Goal: Task Accomplishment & Management: Use online tool/utility

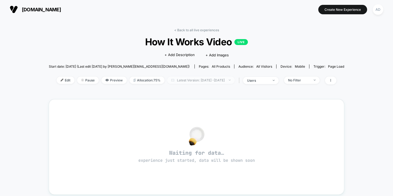
click at [174, 82] on span "Latest Version: [DATE] - [DATE]" at bounding box center [200, 80] width 67 height 7
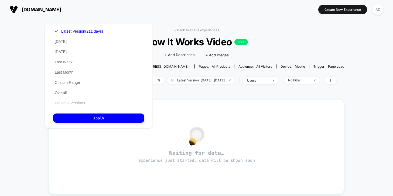
click at [68, 105] on button "Previous Versions" at bounding box center [69, 103] width 33 height 5
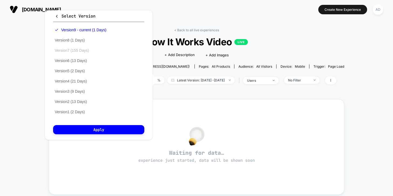
click at [84, 53] on button "Version 7 (155 Days)" at bounding box center [71, 50] width 37 height 5
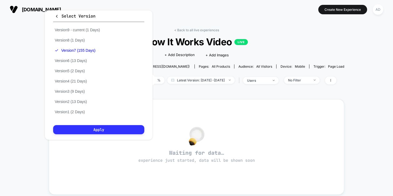
click at [104, 134] on button "Apply" at bounding box center [98, 129] width 91 height 9
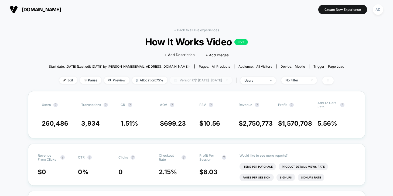
click at [200, 83] on span "Version (7): [DATE] - [DATE]" at bounding box center [201, 80] width 62 height 7
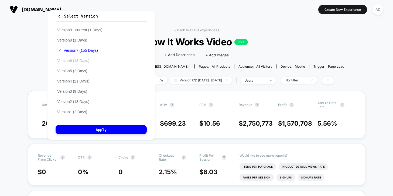
click at [85, 63] on button "Version 6 (13 Days)" at bounding box center [73, 60] width 35 height 5
click at [83, 84] on button "Version 4 (21 Days)" at bounding box center [73, 81] width 35 height 5
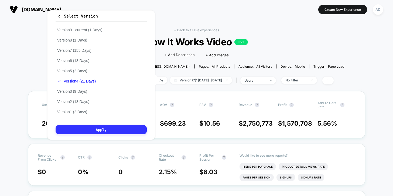
click at [86, 134] on button "Apply" at bounding box center [101, 129] width 91 height 9
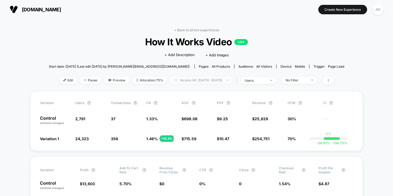
click at [191, 79] on span "Version (4): [DATE] - [DATE]" at bounding box center [201, 80] width 62 height 7
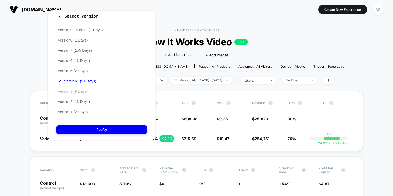
click at [78, 94] on button "Version 3 (9 Days)" at bounding box center [72, 91] width 33 height 5
click at [61, 18] on icon "button" at bounding box center [60, 16] width 4 height 4
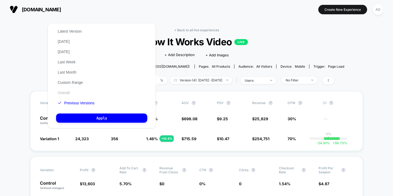
click at [66, 95] on button "Overall" at bounding box center [63, 92] width 15 height 5
click at [72, 85] on button "Custom Range" at bounding box center [70, 82] width 28 height 5
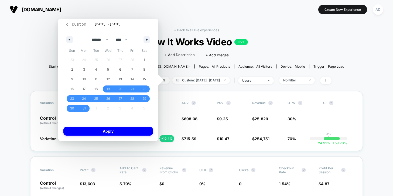
click at [70, 23] on span "Custom" at bounding box center [75, 24] width 21 height 5
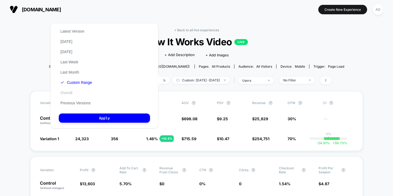
click at [69, 95] on button "Overall" at bounding box center [66, 92] width 15 height 5
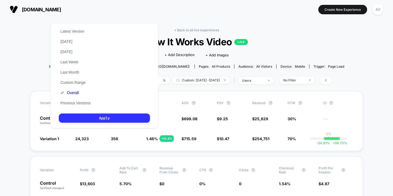
click at [84, 123] on button "Apply" at bounding box center [104, 118] width 91 height 9
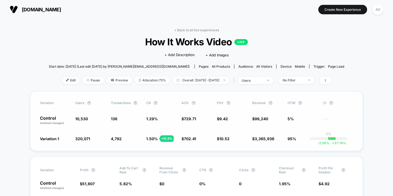
scroll to position [5, 0]
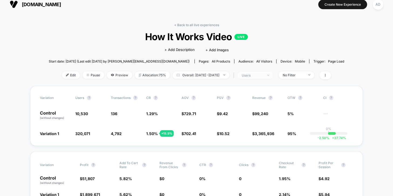
click at [273, 74] on span "users" at bounding box center [256, 75] width 36 height 7
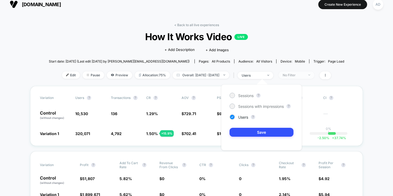
click at [297, 76] on div "No Filter" at bounding box center [294, 75] width 22 height 4
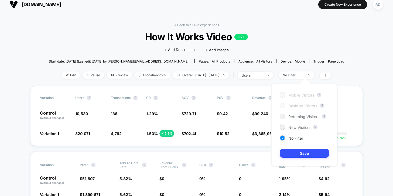
click at [281, 107] on div at bounding box center [282, 106] width 4 height 4
click at [283, 94] on div at bounding box center [282, 95] width 4 height 4
click at [284, 126] on div at bounding box center [282, 127] width 5 height 5
click at [302, 153] on button "Save" at bounding box center [304, 153] width 49 height 9
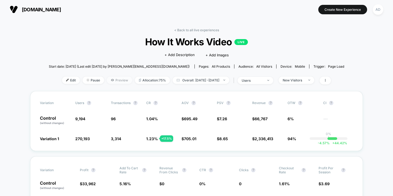
click at [112, 81] on span "Preview" at bounding box center [119, 80] width 25 height 7
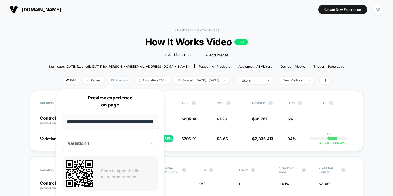
scroll to position [0, 32]
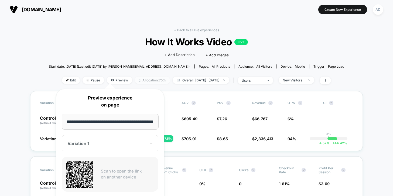
click at [156, 80] on span "Allocation: 75%" at bounding box center [152, 80] width 35 height 7
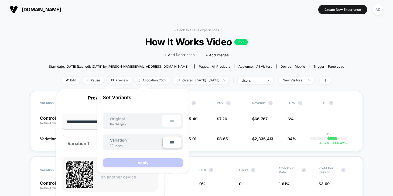
click at [176, 139] on input "***" at bounding box center [171, 142] width 19 height 12
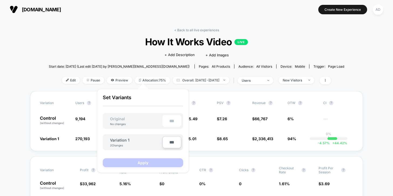
click at [176, 139] on input "***" at bounding box center [171, 142] width 19 height 12
type input "***"
type input "**"
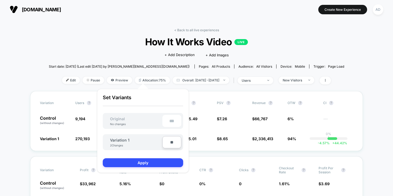
type input "***"
type input "**"
type input "****"
click at [172, 160] on button "Apply" at bounding box center [143, 162] width 80 height 9
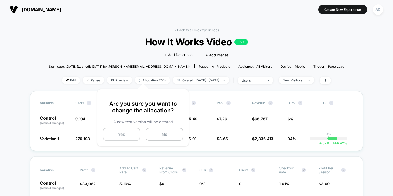
click at [136, 138] on button "Yes" at bounding box center [121, 134] width 37 height 13
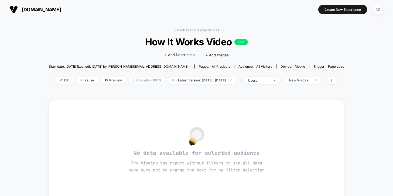
click at [144, 81] on span "Allocation: 100%" at bounding box center [147, 80] width 37 height 7
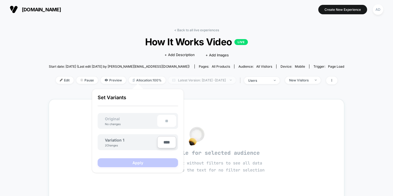
click at [174, 77] on span "Latest Version: [DATE] - [DATE]" at bounding box center [201, 80] width 67 height 7
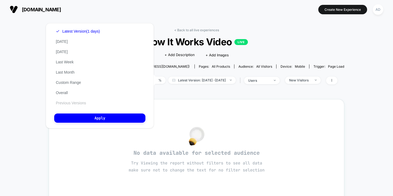
click at [70, 105] on button "Previous Versions" at bounding box center [70, 103] width 33 height 5
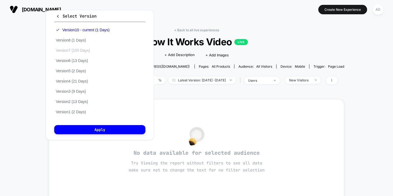
click at [84, 53] on button "Version 7 (155 Days)" at bounding box center [72, 50] width 37 height 5
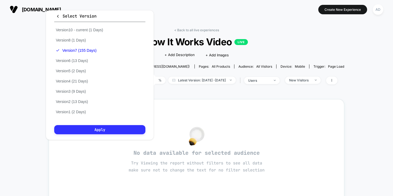
click at [99, 134] on button "Apply" at bounding box center [99, 129] width 91 height 9
